Goal: Find specific page/section: Find specific page/section

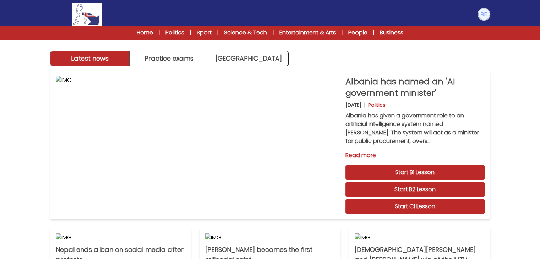
click at [486, 11] on img at bounding box center [483, 14] width 11 height 11
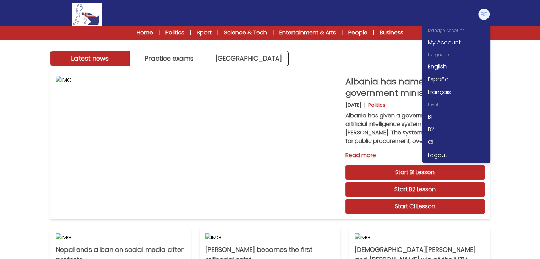
click at [458, 41] on link "My Account" at bounding box center [456, 42] width 68 height 13
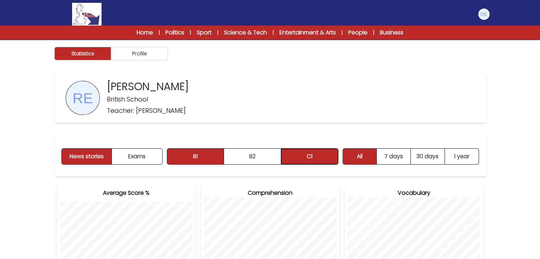
click at [315, 162] on button "C1" at bounding box center [309, 157] width 57 height 16
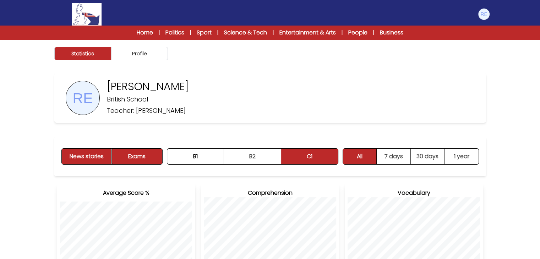
click at [148, 156] on button "Exams" at bounding box center [137, 157] width 50 height 16
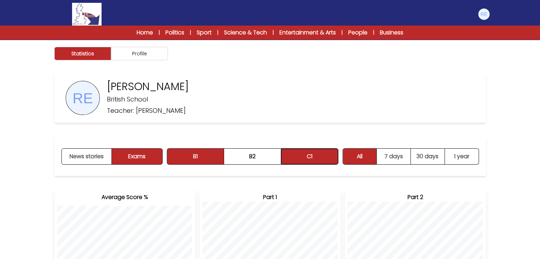
click at [324, 154] on button "C1" at bounding box center [309, 157] width 57 height 16
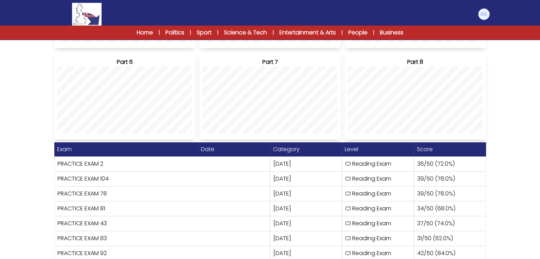
scroll to position [348, 0]
